Goal: Transaction & Acquisition: Obtain resource

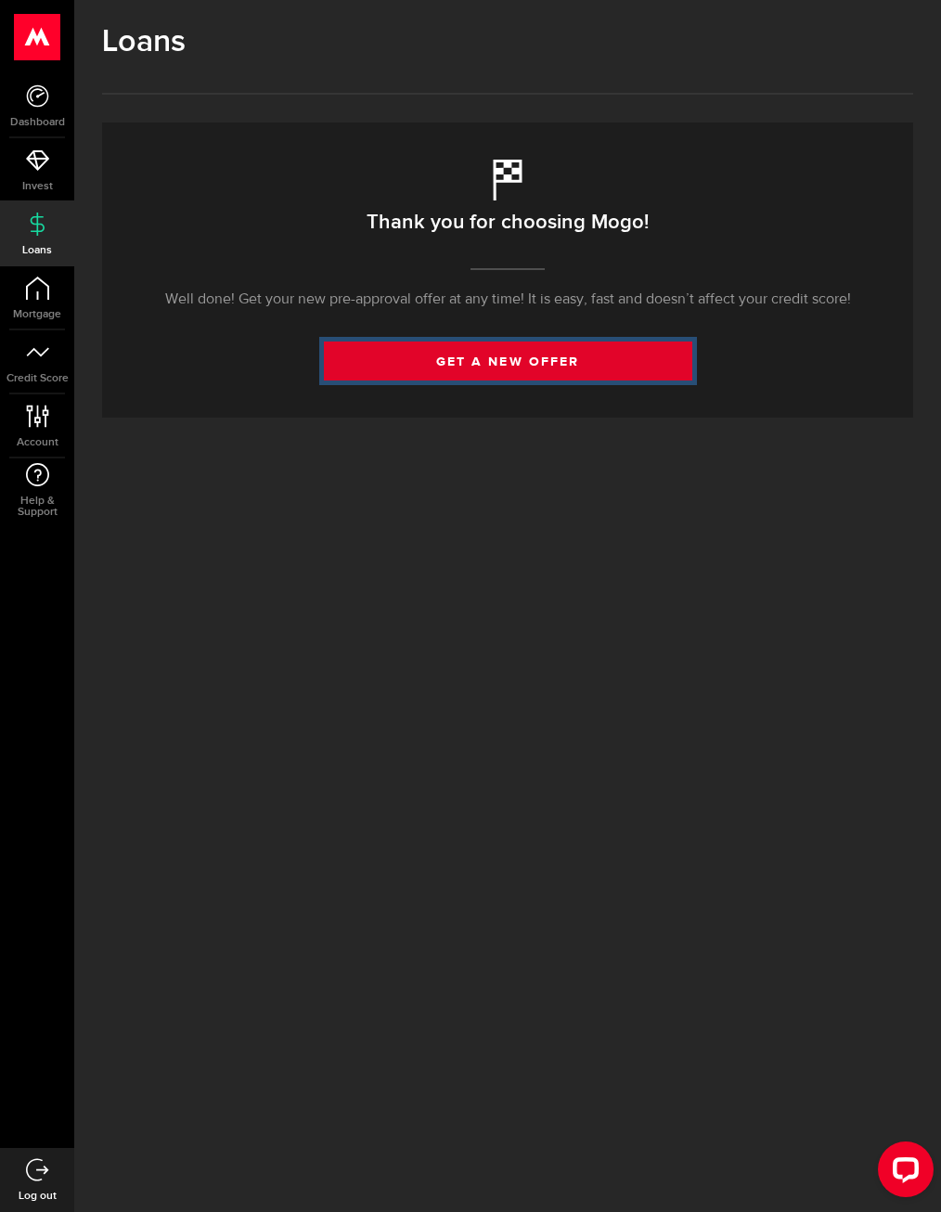
click at [513, 366] on link "get a new offer" at bounding box center [508, 360] width 368 height 39
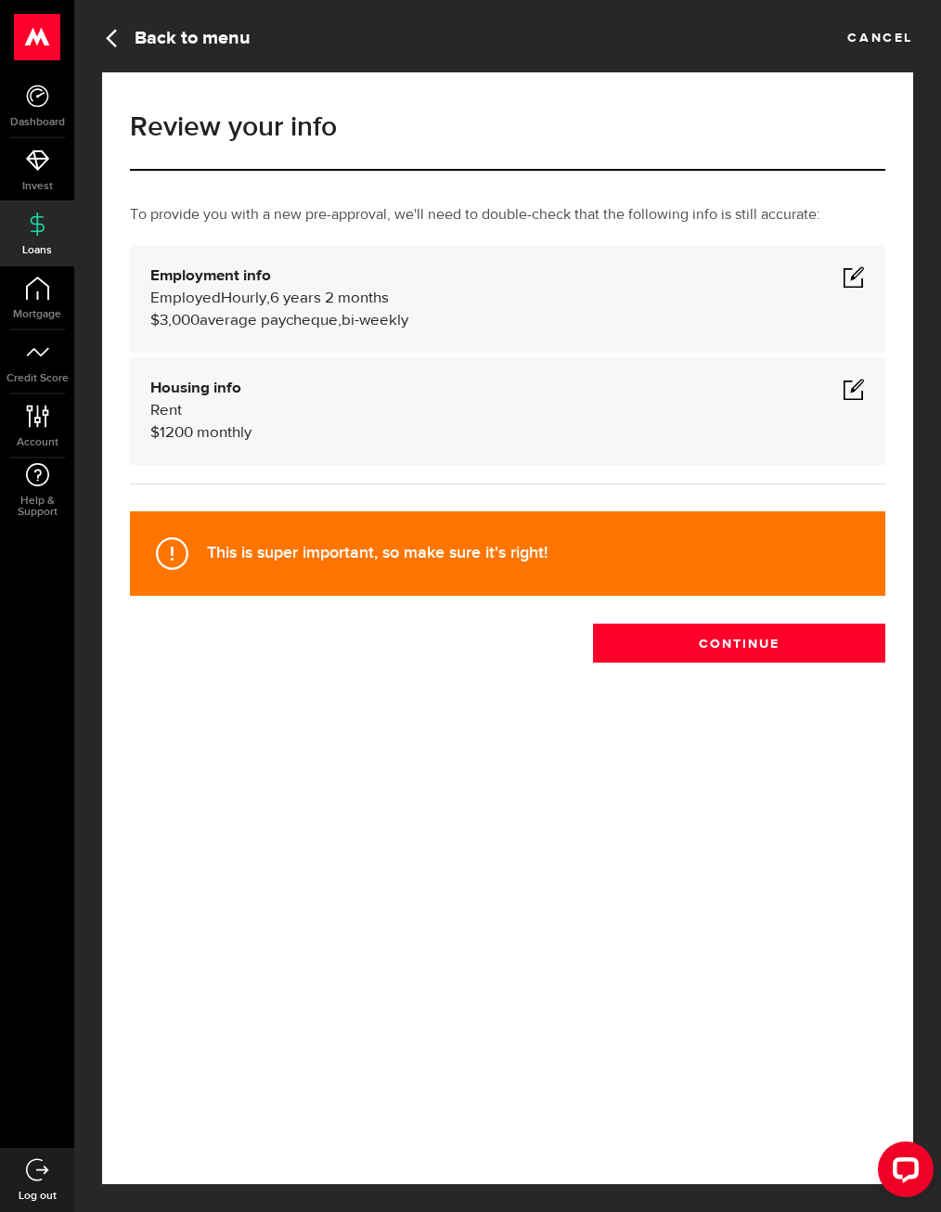
click at [860, 276] on span at bounding box center [853, 276] width 22 height 22
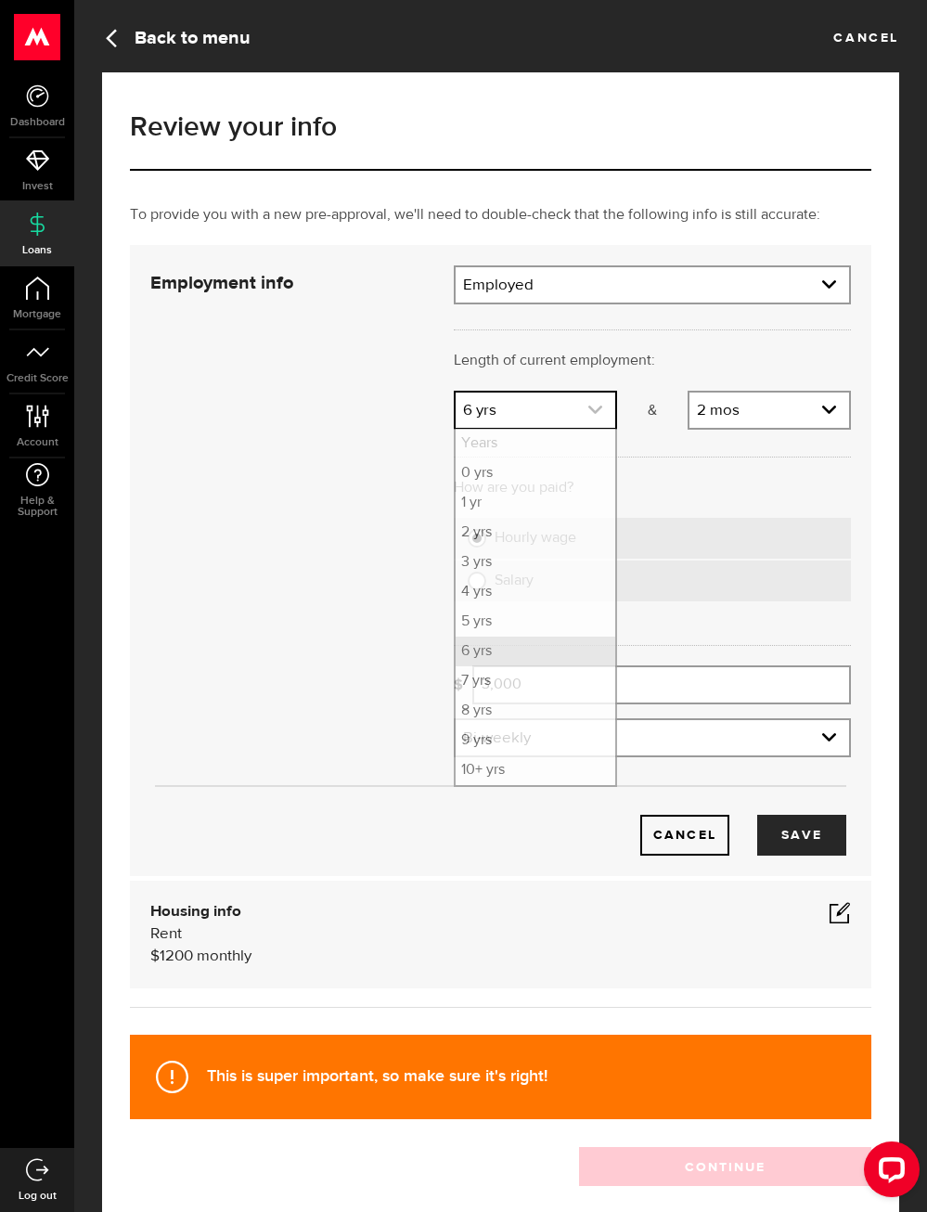
click at [598, 410] on use "expand select" at bounding box center [595, 409] width 14 height 8
click at [504, 712] on li "8 yrs" at bounding box center [536, 711] width 160 height 30
select select "8"
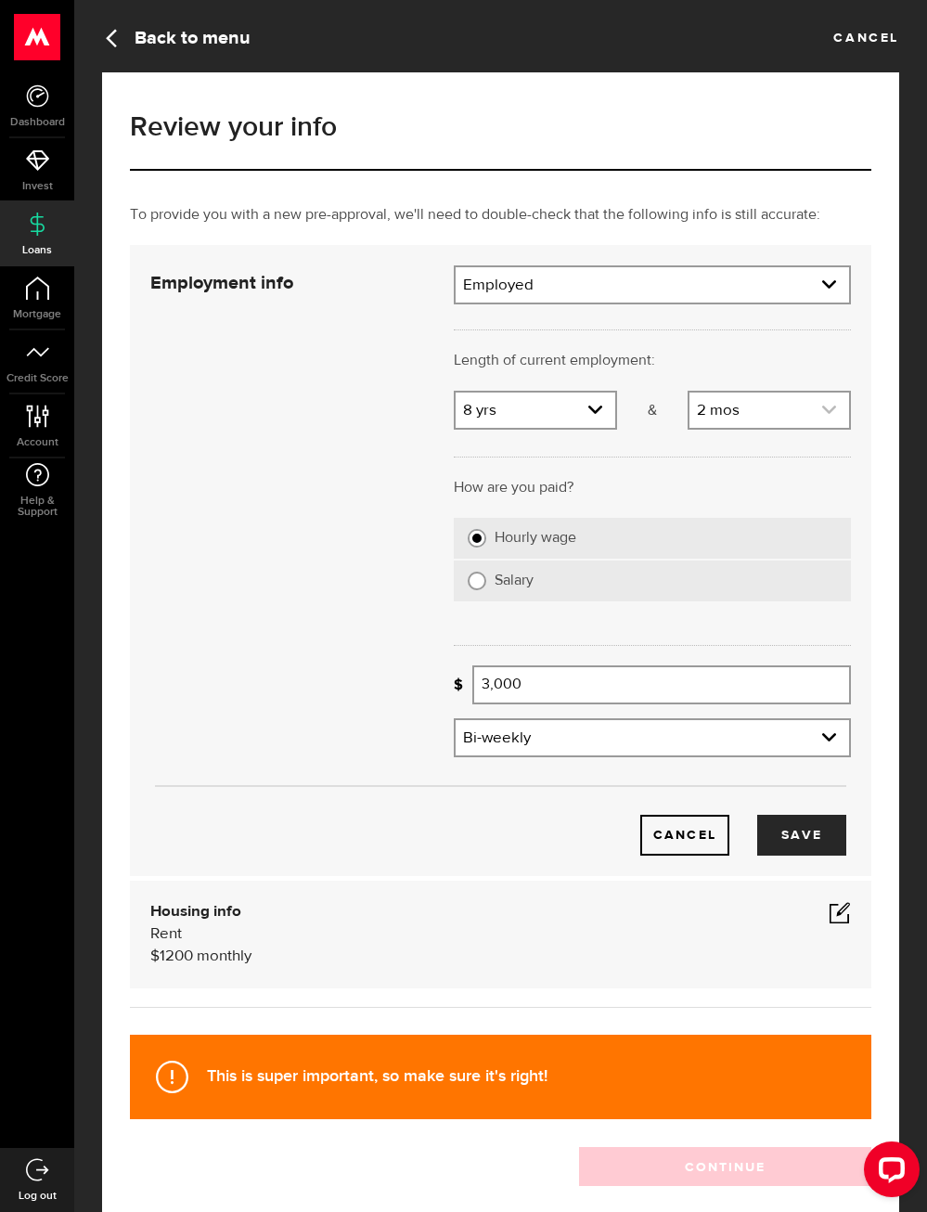
click at [791, 411] on link "expand select" at bounding box center [769, 409] width 160 height 35
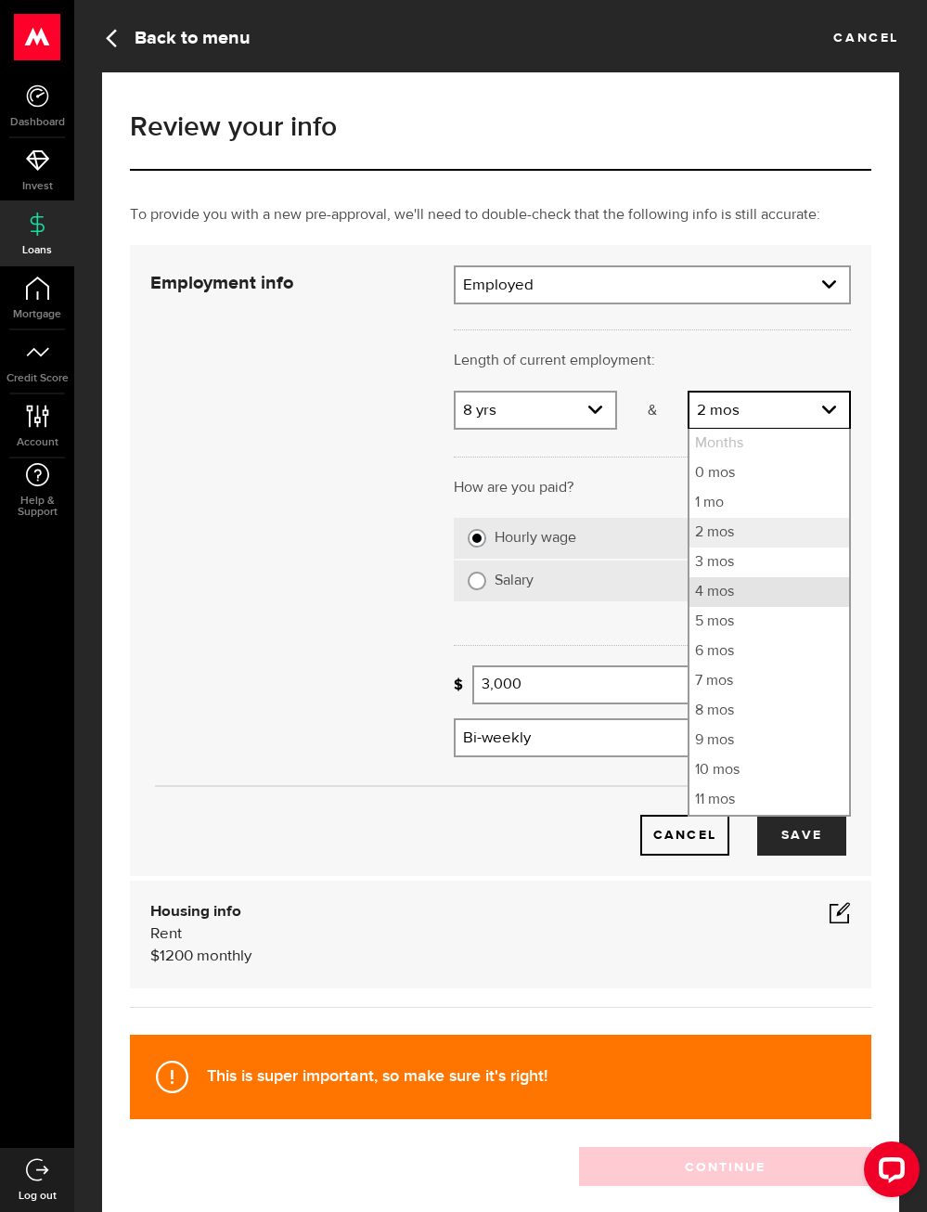
click at [747, 584] on li "4 mos" at bounding box center [769, 592] width 160 height 30
select select "4"
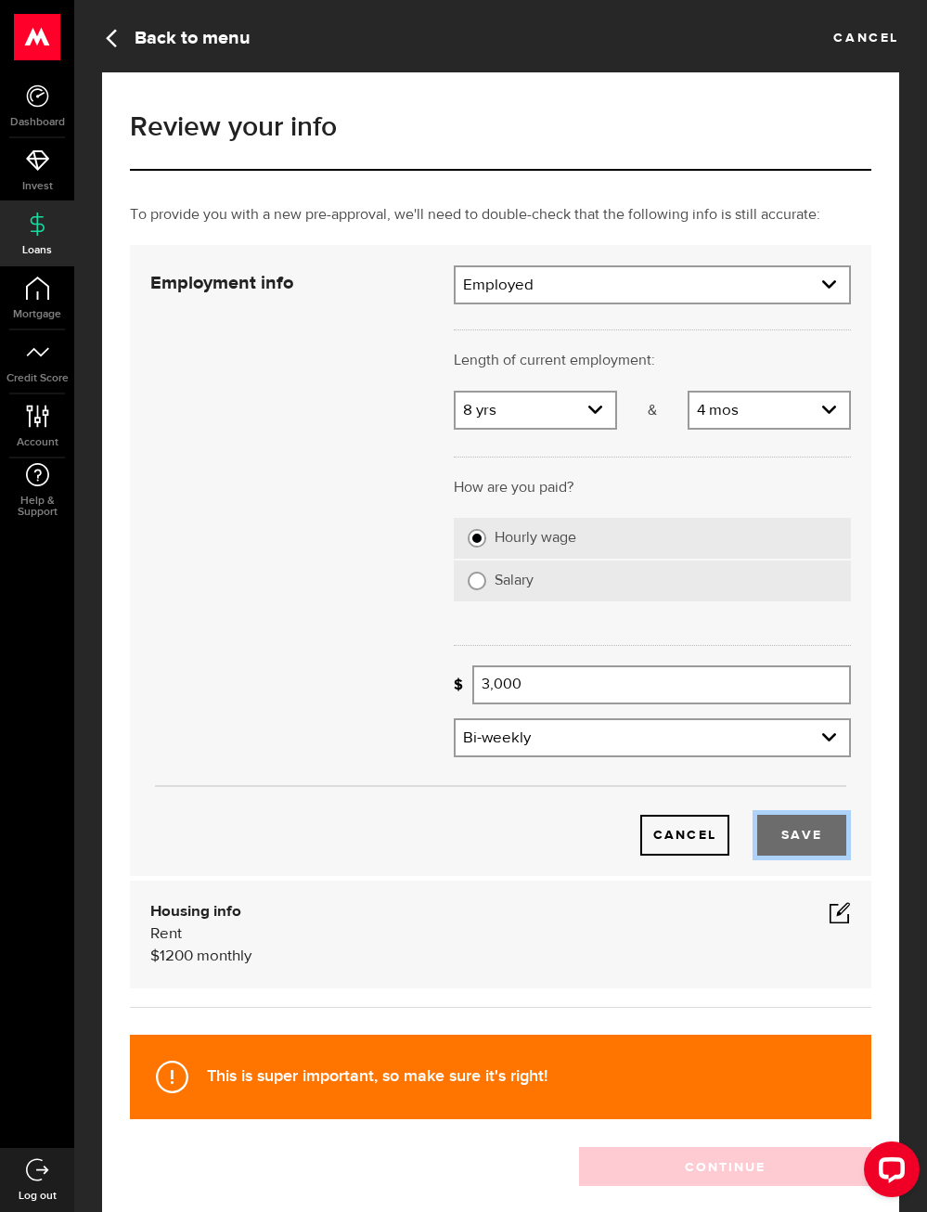
click at [807, 830] on button "Save" at bounding box center [801, 835] width 89 height 41
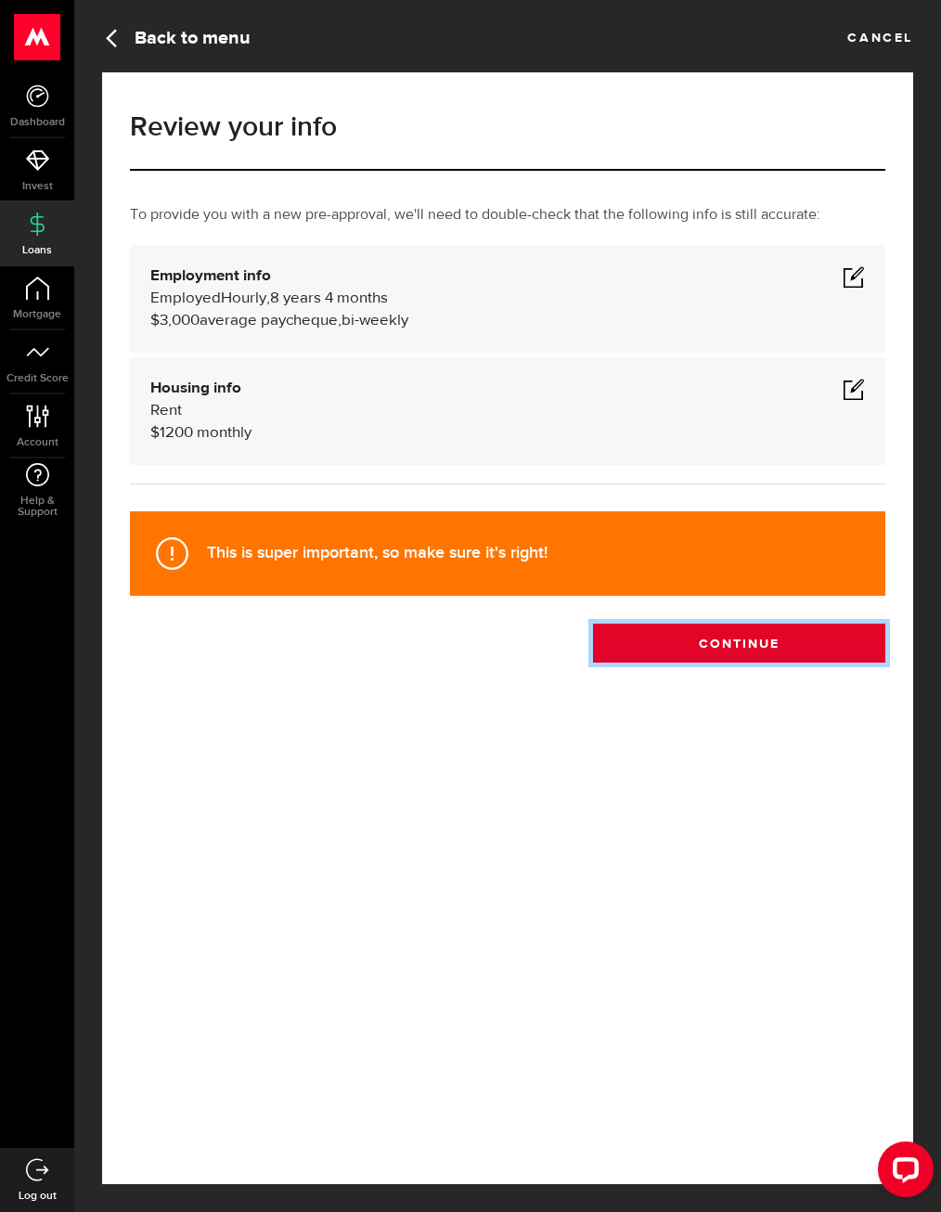
click at [695, 654] on button "Continue" at bounding box center [739, 643] width 292 height 39
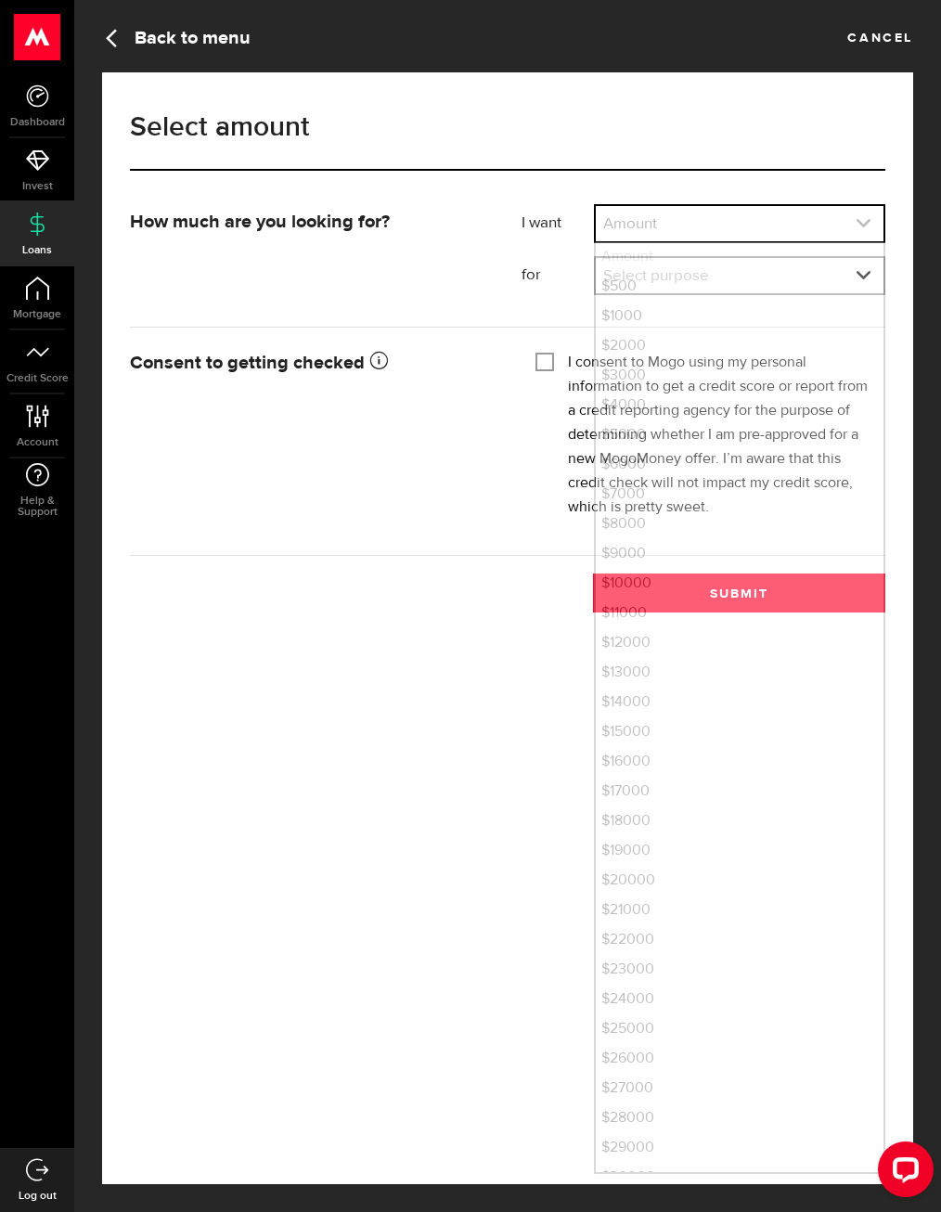
click at [780, 222] on link "expand select" at bounding box center [740, 223] width 288 height 35
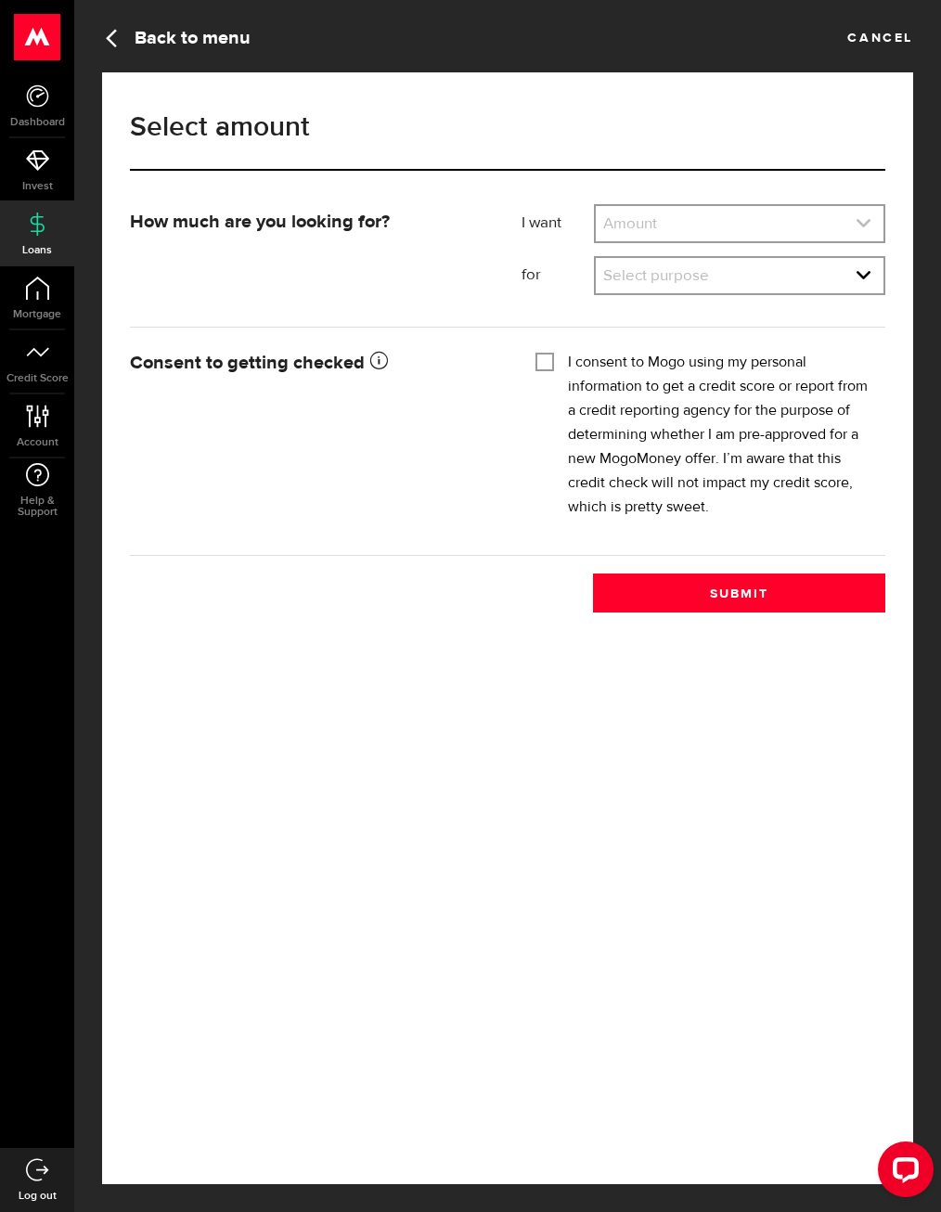
click at [780, 222] on link "expand select" at bounding box center [740, 223] width 288 height 35
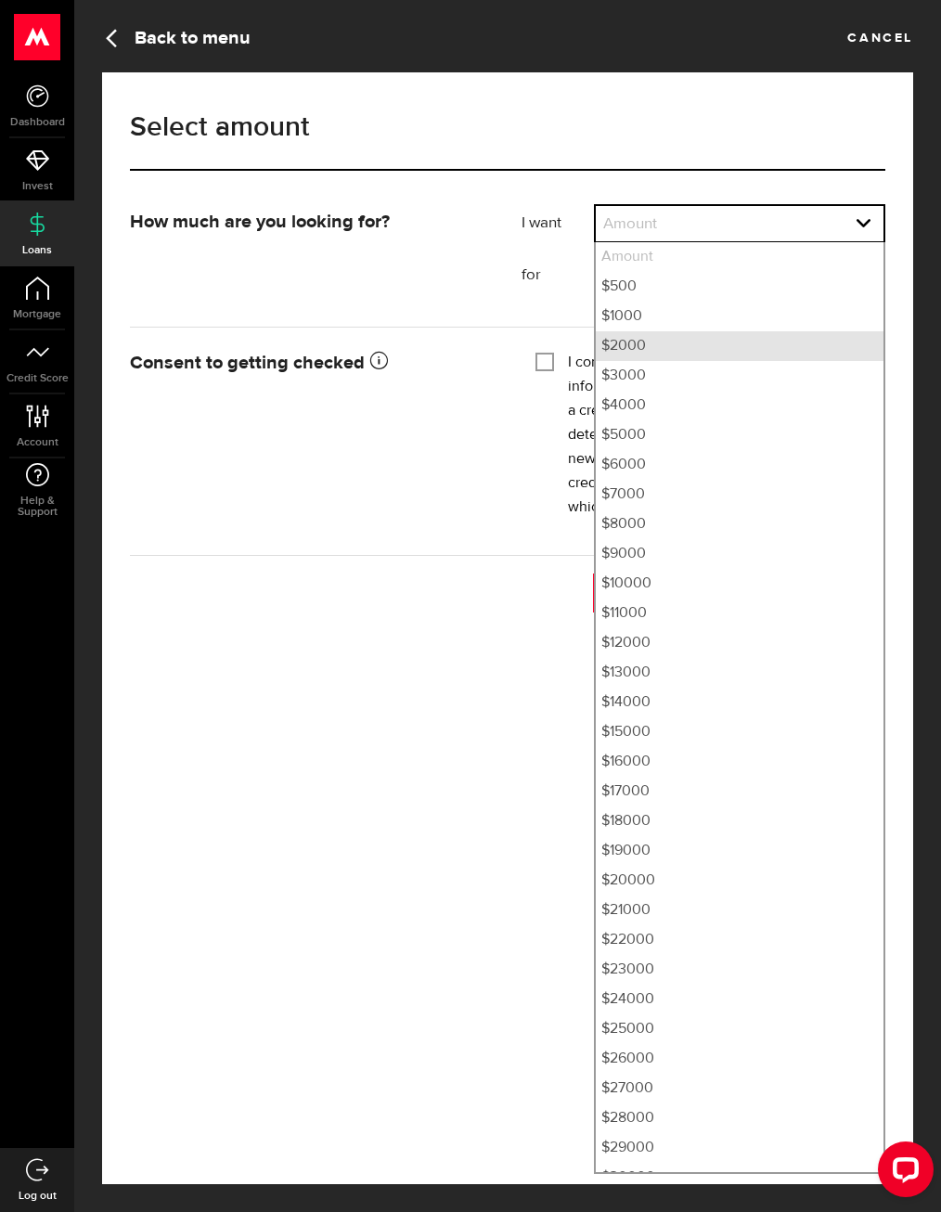
click at [694, 348] on li "$2000" at bounding box center [740, 346] width 288 height 30
select select "2000"
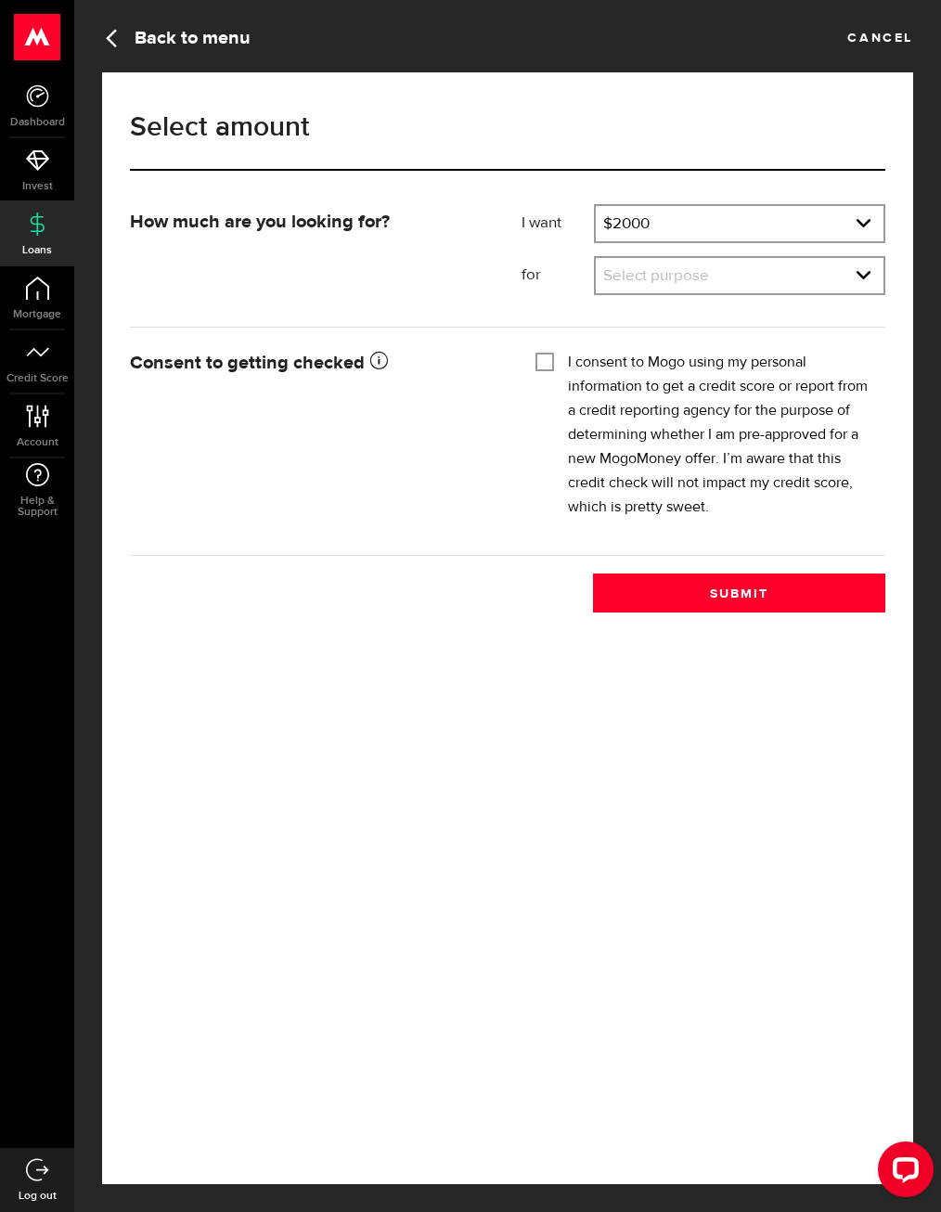
click at [547, 369] on div at bounding box center [544, 361] width 15 height 15
checkbox input "true"
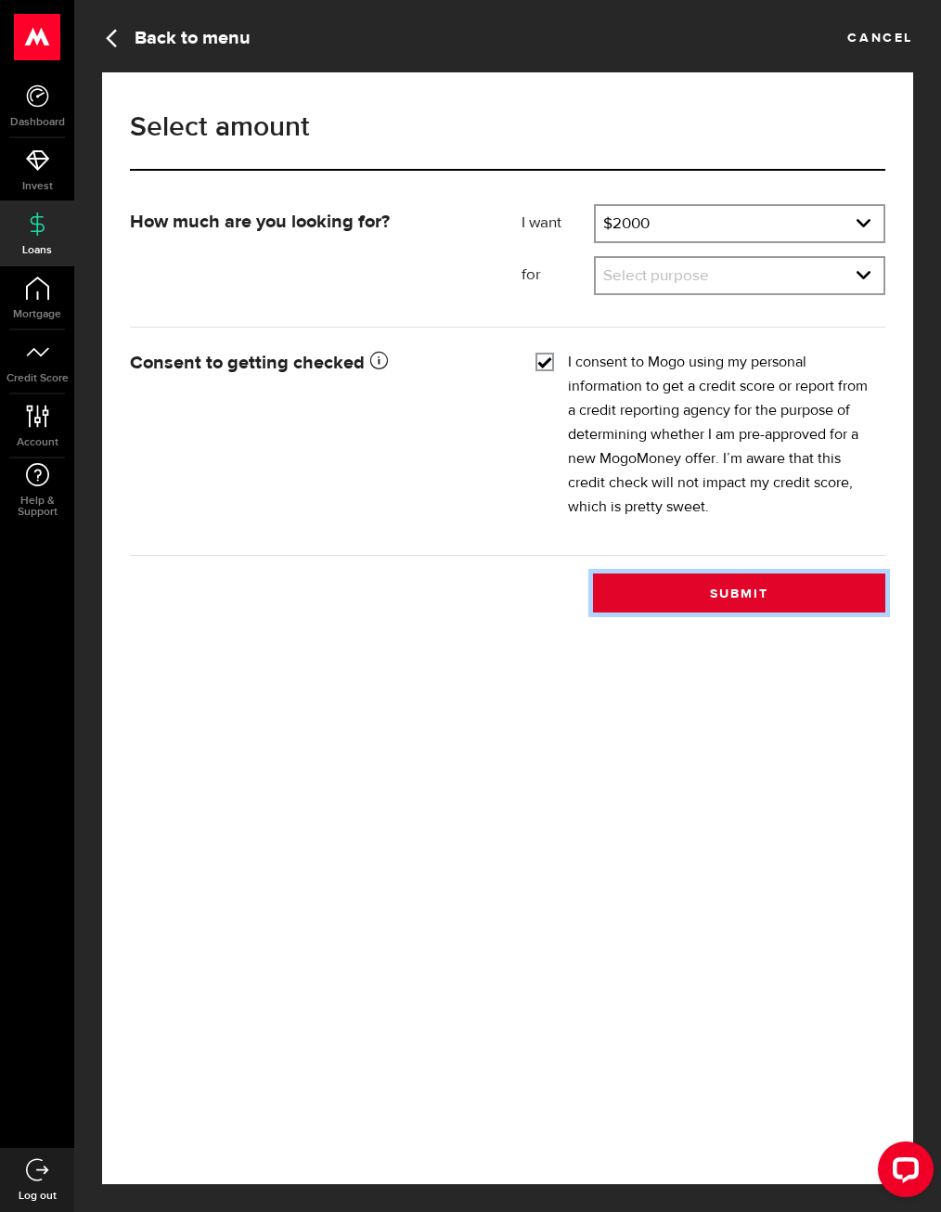
click at [667, 596] on button "Submit" at bounding box center [739, 592] width 292 height 39
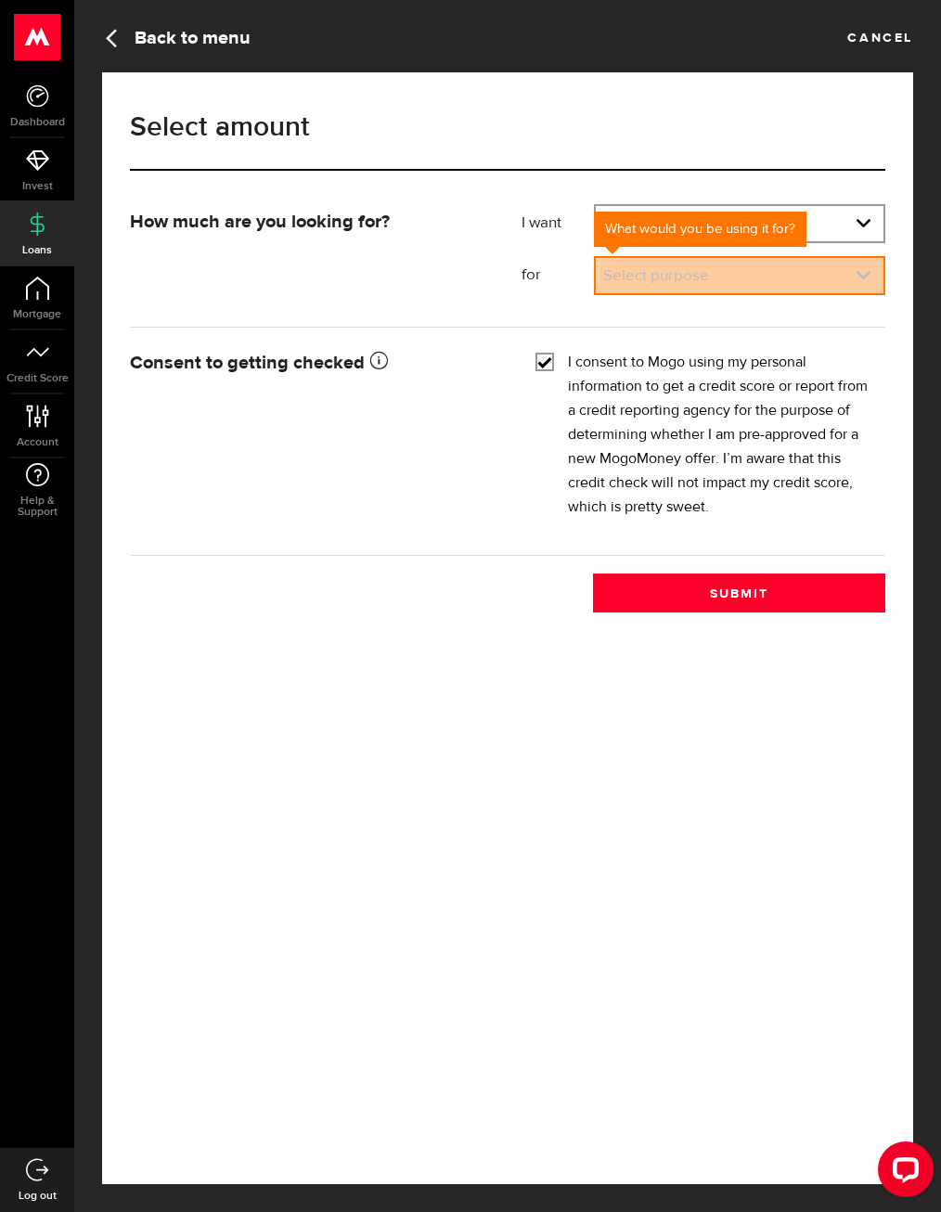
click at [790, 275] on link "expand select" at bounding box center [740, 275] width 288 height 35
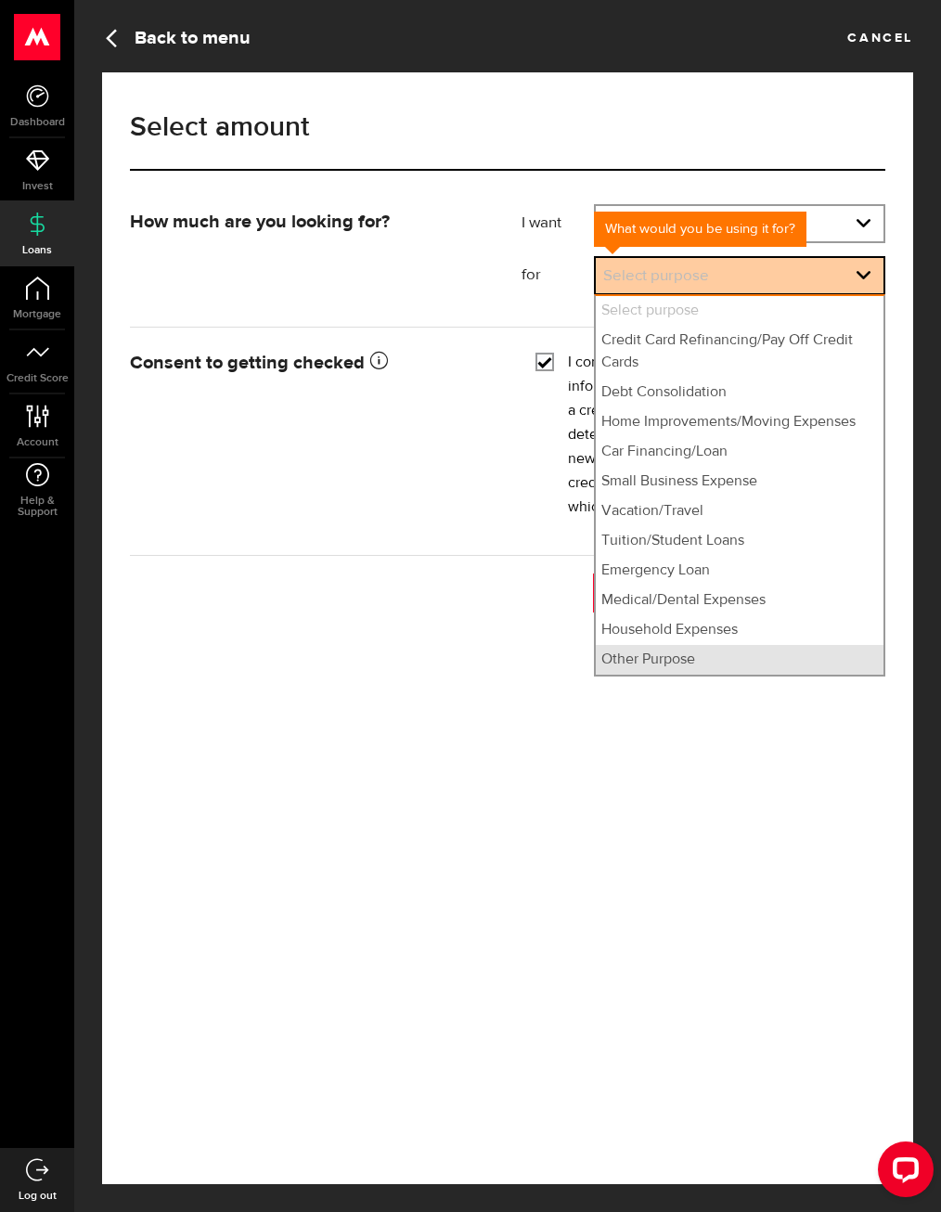
click at [692, 669] on li "Other Purpose" at bounding box center [740, 660] width 288 height 30
select select "Other Purpose"
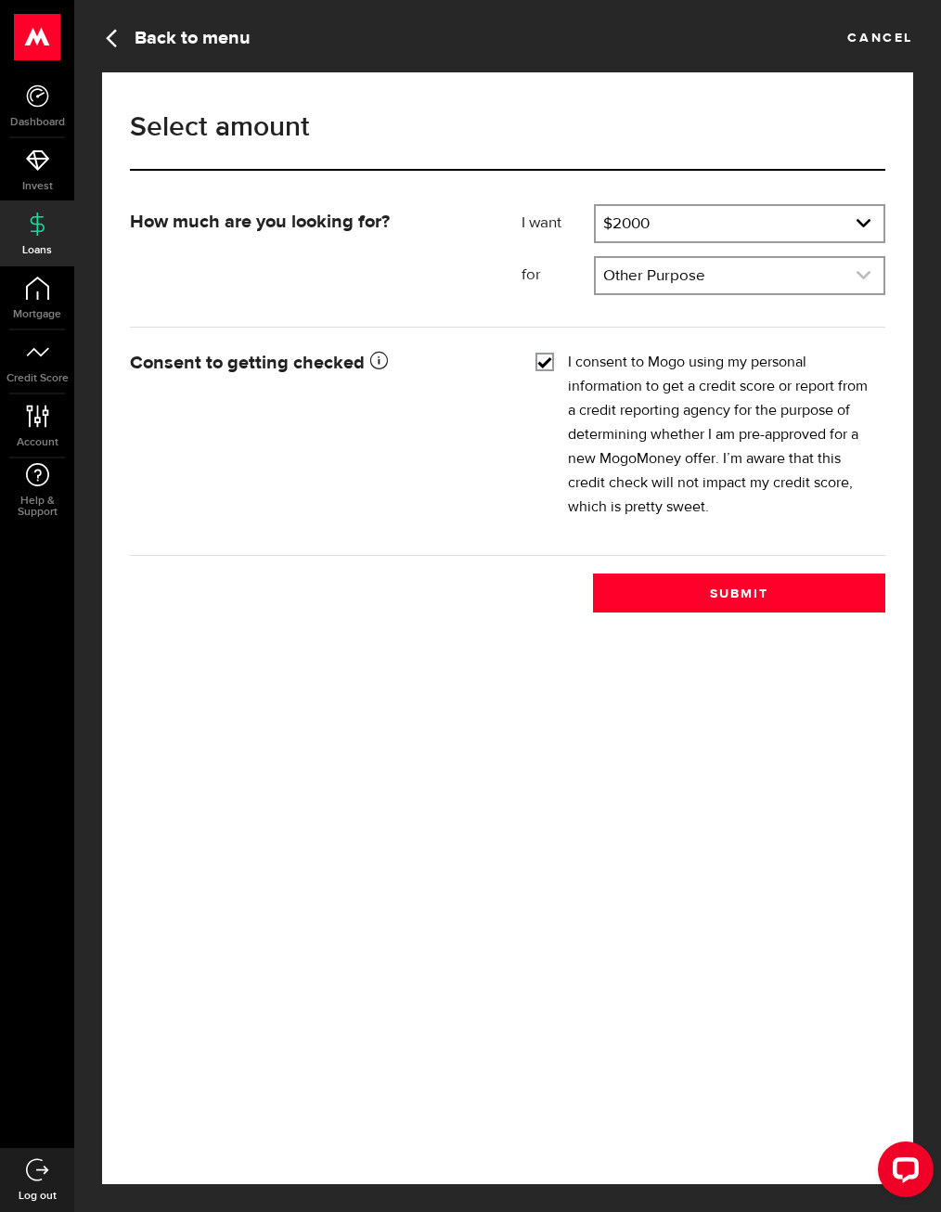
click at [799, 276] on link "expand select" at bounding box center [740, 275] width 288 height 35
